Goal: Complete application form

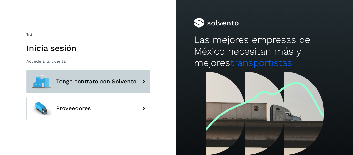
click at [123, 84] on span "Tengo contrato con Solvento" at bounding box center [96, 81] width 80 height 6
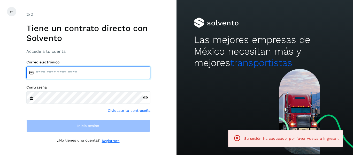
type input "**********"
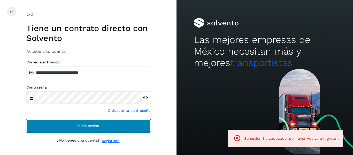
click at [51, 128] on button "Inicia sesión" at bounding box center [88, 125] width 124 height 12
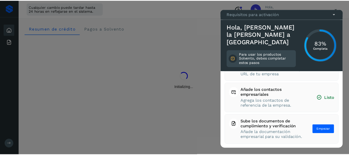
scroll to position [82, 0]
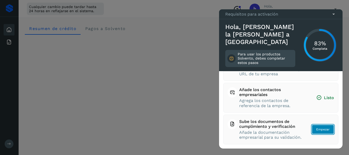
click at [321, 127] on span "Empezar" at bounding box center [322, 129] width 13 height 5
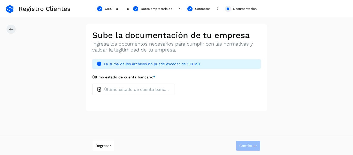
click at [105, 89] on p "Último estado de cuenta bancario" at bounding box center [137, 89] width 66 height 5
click at [92, 83] on input "Último estado de cuenta bancario *" at bounding box center [92, 83] width 0 height 0
type input "**********"
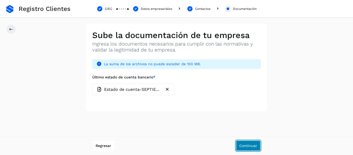
click at [247, 144] on span "Continuar" at bounding box center [248, 146] width 18 height 4
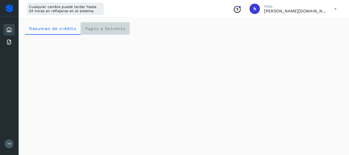
click at [110, 30] on span "Pagos a Solvento" at bounding box center [105, 28] width 41 height 5
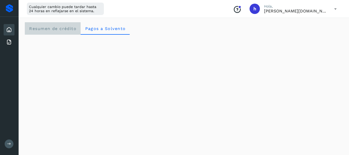
click at [49, 30] on span "Resumen de crédito" at bounding box center [52, 28] width 47 height 5
